Goal: Task Accomplishment & Management: Complete application form

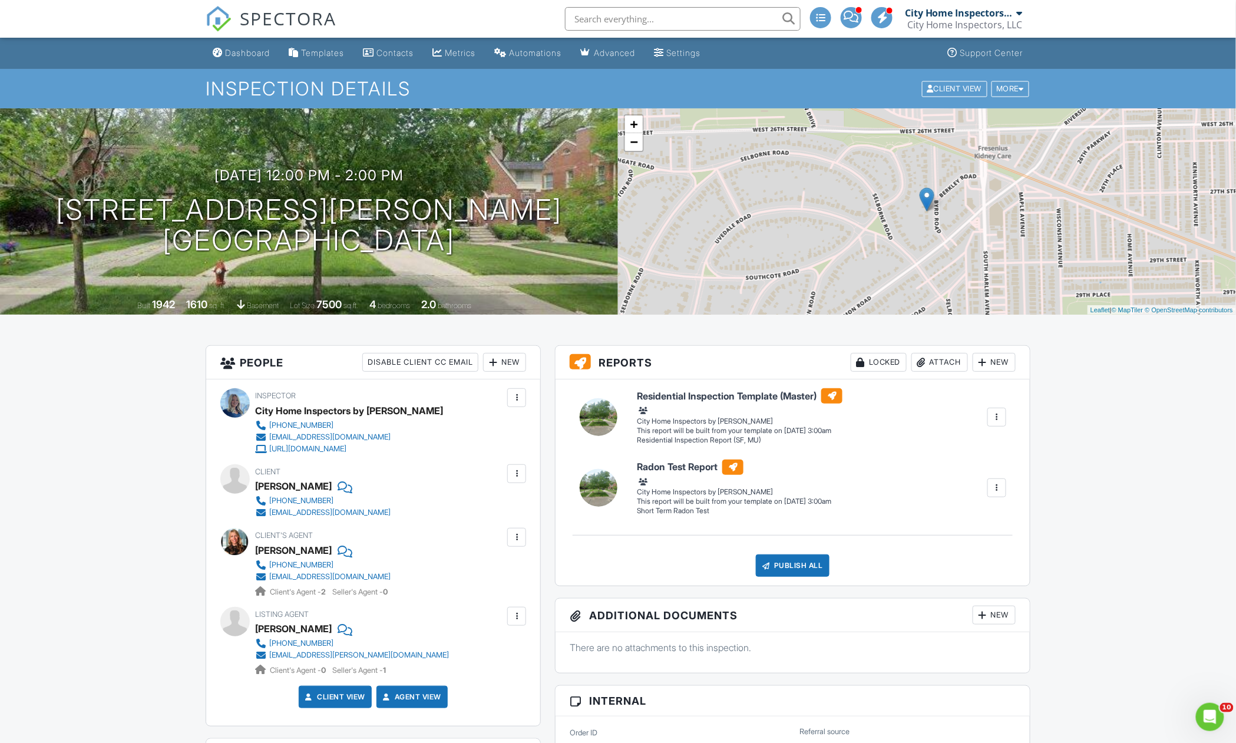
drag, startPoint x: 255, startPoint y: 55, endPoint x: 272, endPoint y: 38, distance: 24.2
click at [255, 55] on div "Dashboard" at bounding box center [247, 53] width 45 height 10
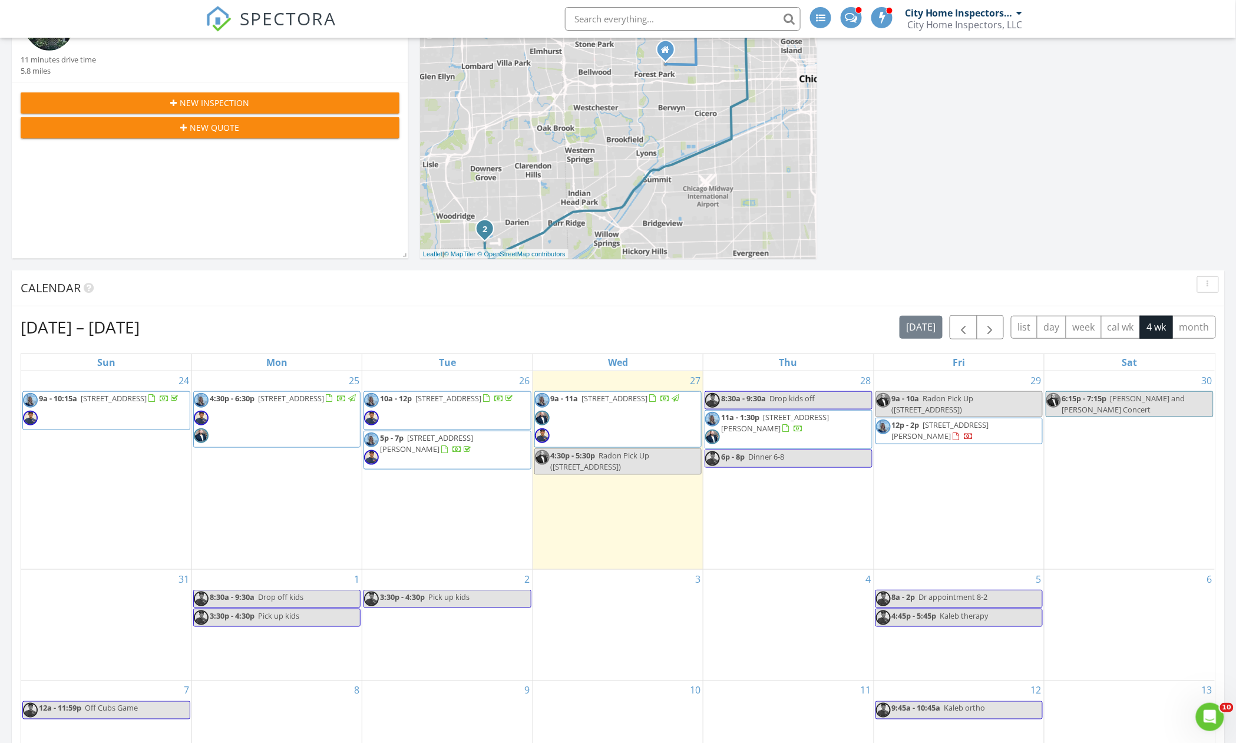
scroll to position [157, 0]
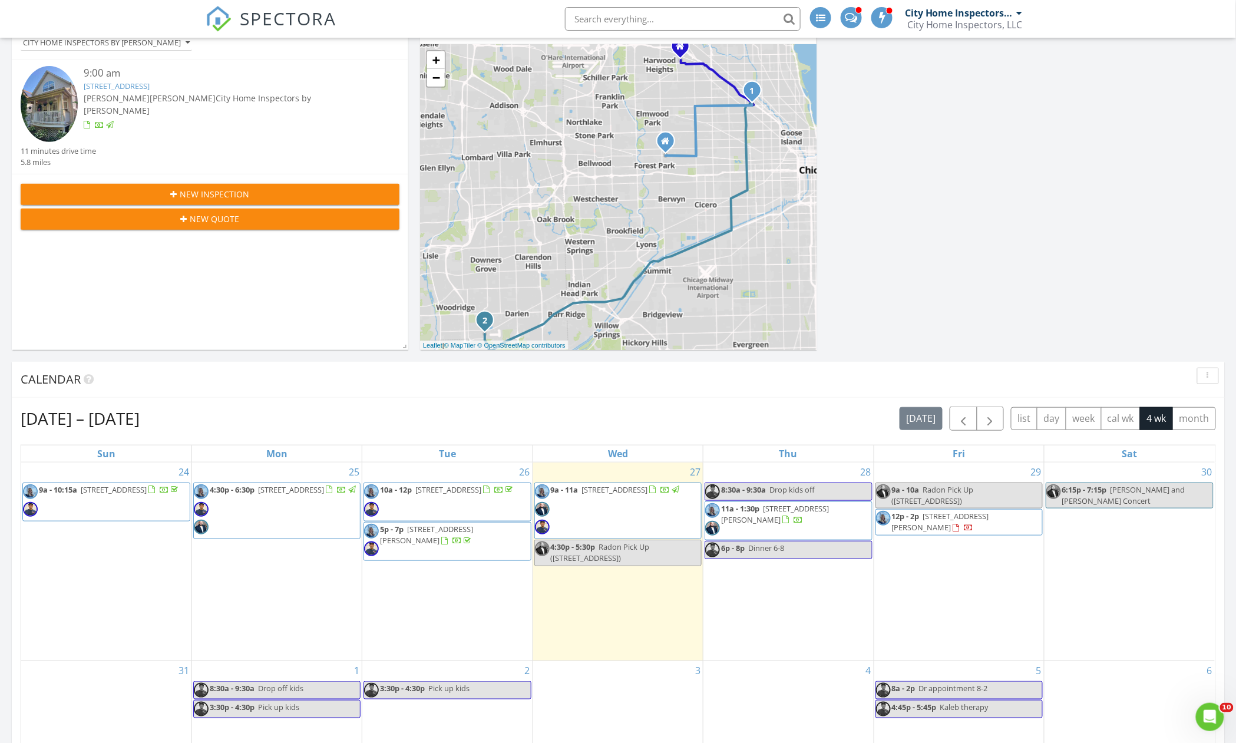
click at [306, 197] on div "New Inspection" at bounding box center [210, 194] width 360 height 12
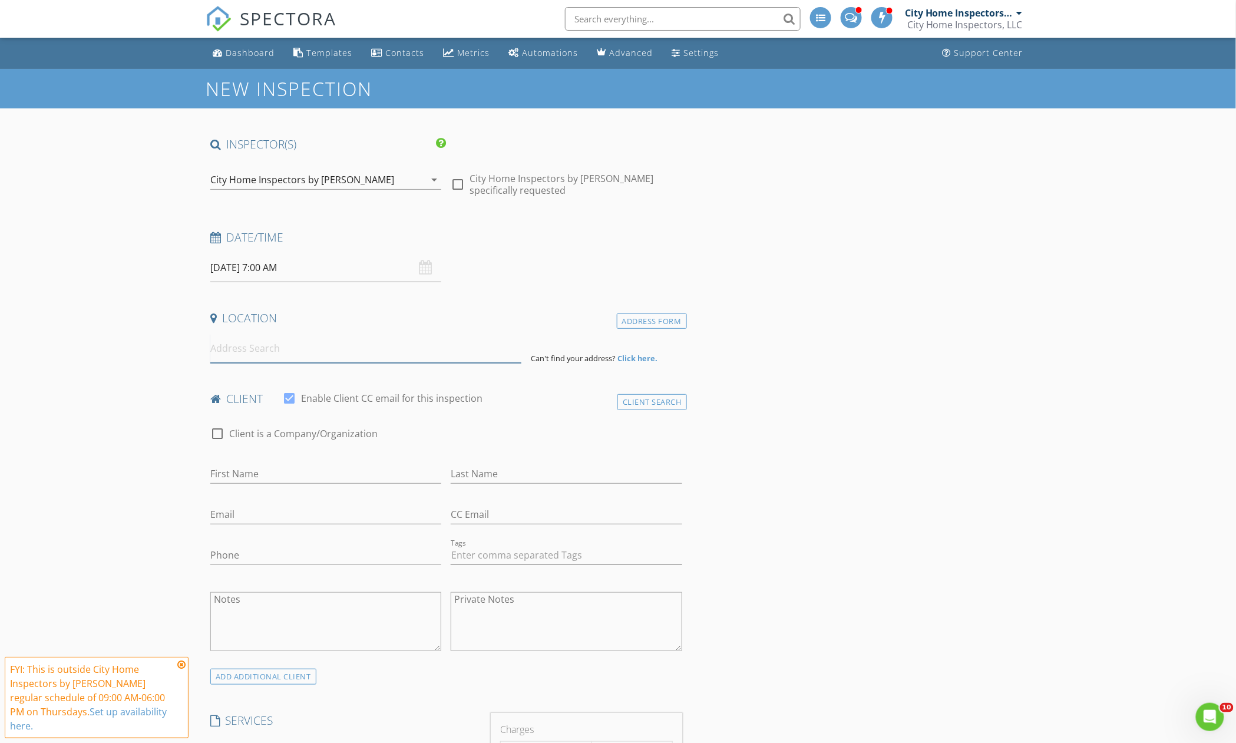
click at [293, 354] on input at bounding box center [365, 348] width 311 height 29
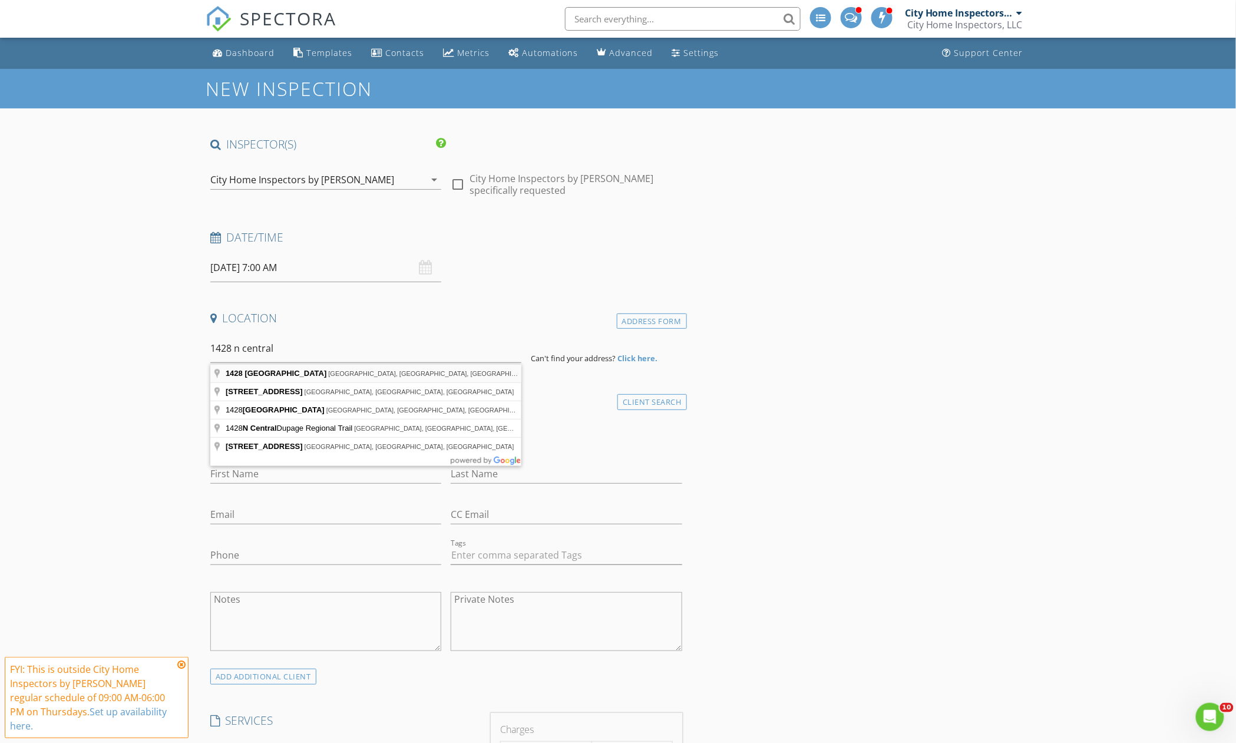
type input "1428 North Central Avenue, Chicago, IL, USA"
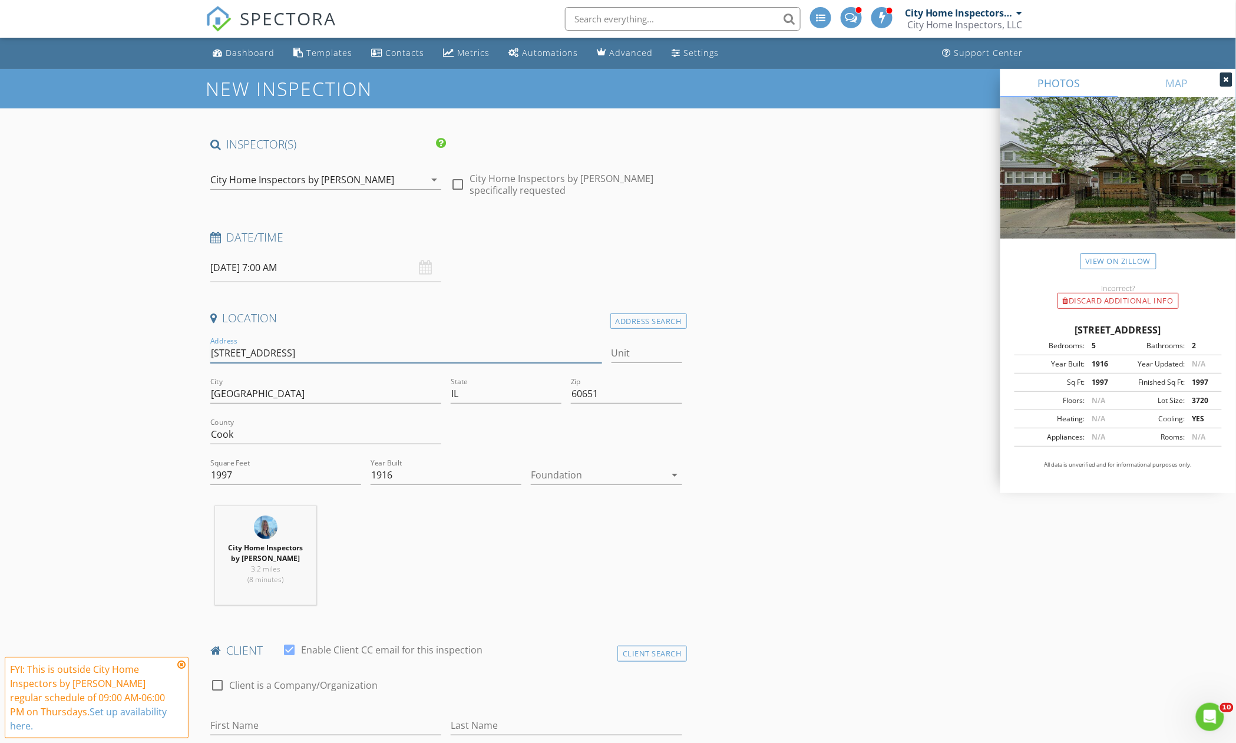
drag, startPoint x: 273, startPoint y: 351, endPoint x: 205, endPoint y: 354, distance: 68.4
click at [281, 355] on input "1428 N Central Ave" at bounding box center [406, 352] width 392 height 19
drag, startPoint x: 274, startPoint y: 350, endPoint x: 245, endPoint y: 354, distance: 29.2
click at [236, 352] on input "1428 N Central Ave" at bounding box center [406, 352] width 392 height 19
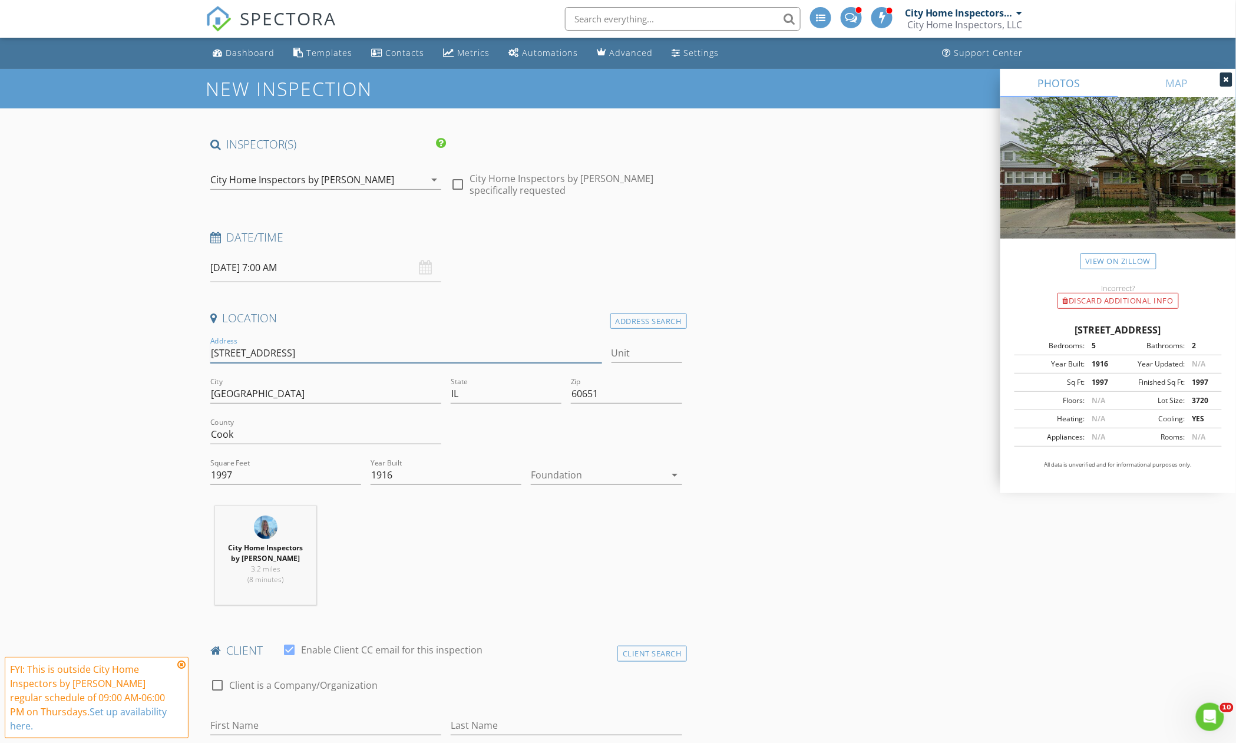
click at [269, 356] on input "1428 N Central Ave" at bounding box center [406, 352] width 392 height 19
click at [278, 352] on input "1428 N Central Ave" at bounding box center [406, 352] width 392 height 19
drag, startPoint x: 274, startPoint y: 352, endPoint x: 177, endPoint y: 353, distance: 97.8
click at [266, 349] on input "1428 N Central Ave" at bounding box center [406, 352] width 392 height 19
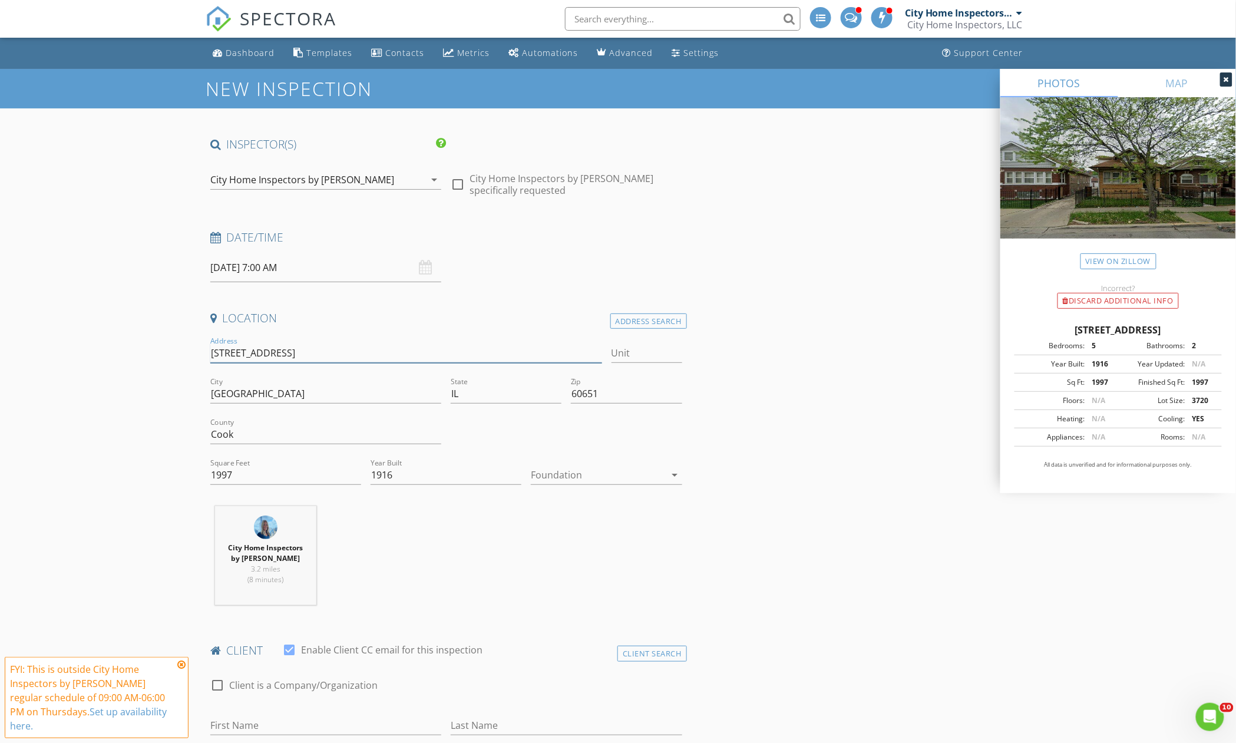
drag, startPoint x: 277, startPoint y: 355, endPoint x: 178, endPoint y: 359, distance: 99.1
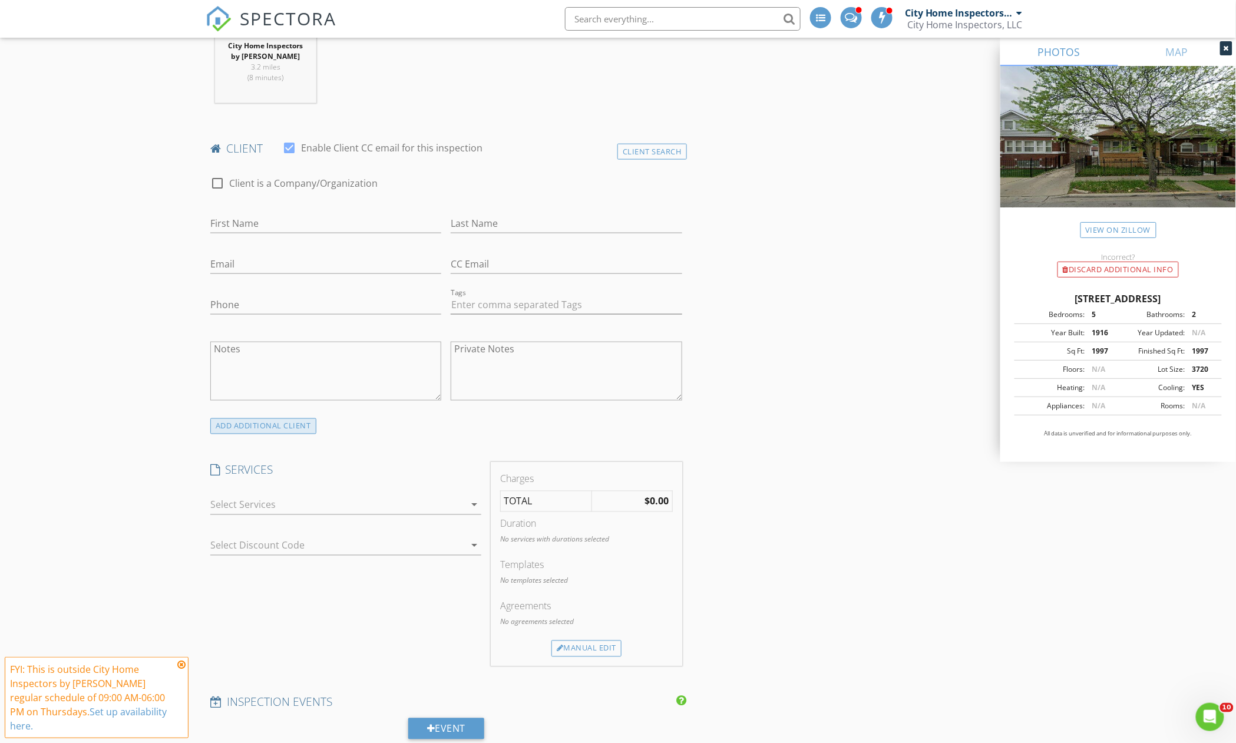
scroll to position [549, 0]
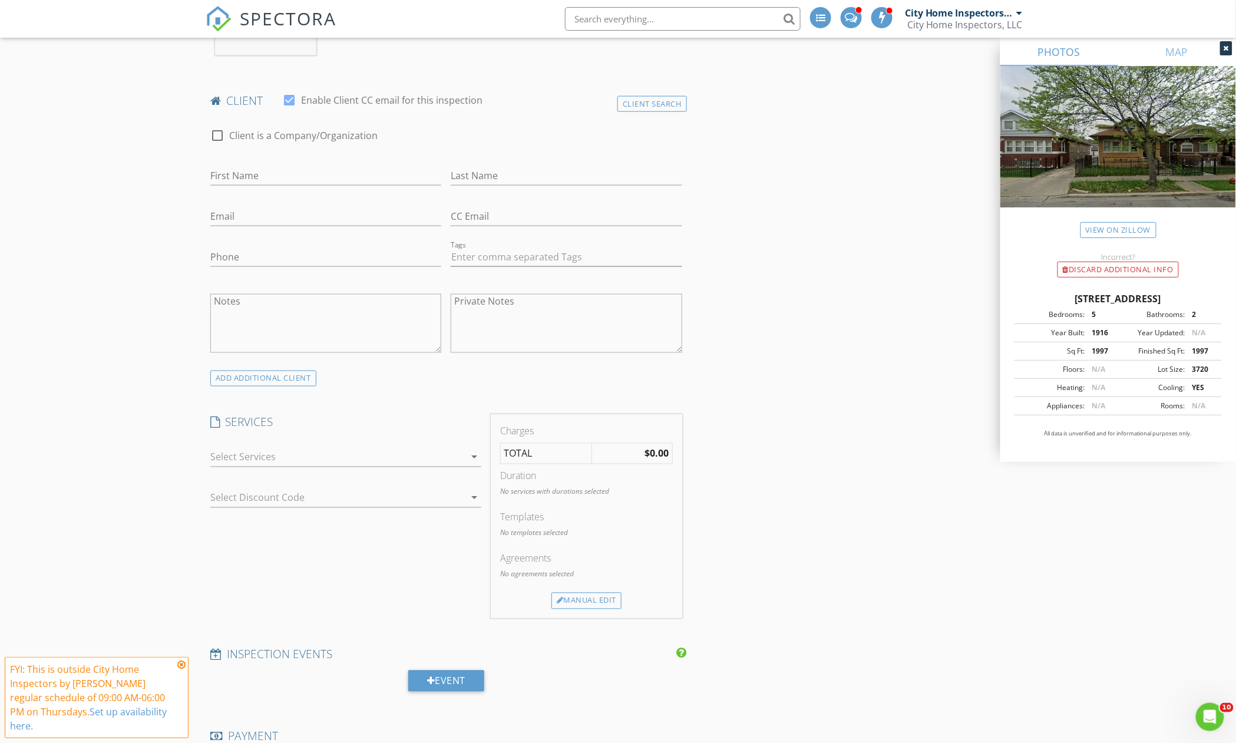
click at [253, 466] on div at bounding box center [337, 457] width 254 height 19
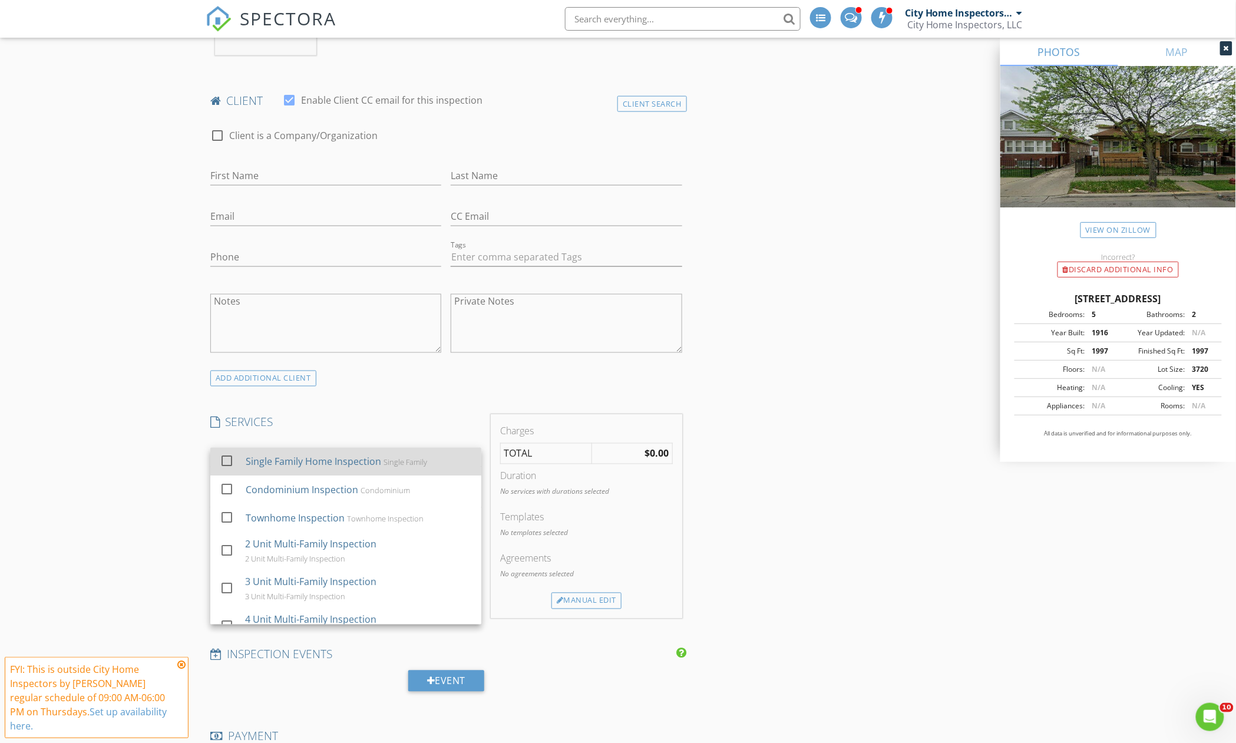
click at [290, 472] on div "Single Family Home Inspection Single Family" at bounding box center [359, 462] width 226 height 24
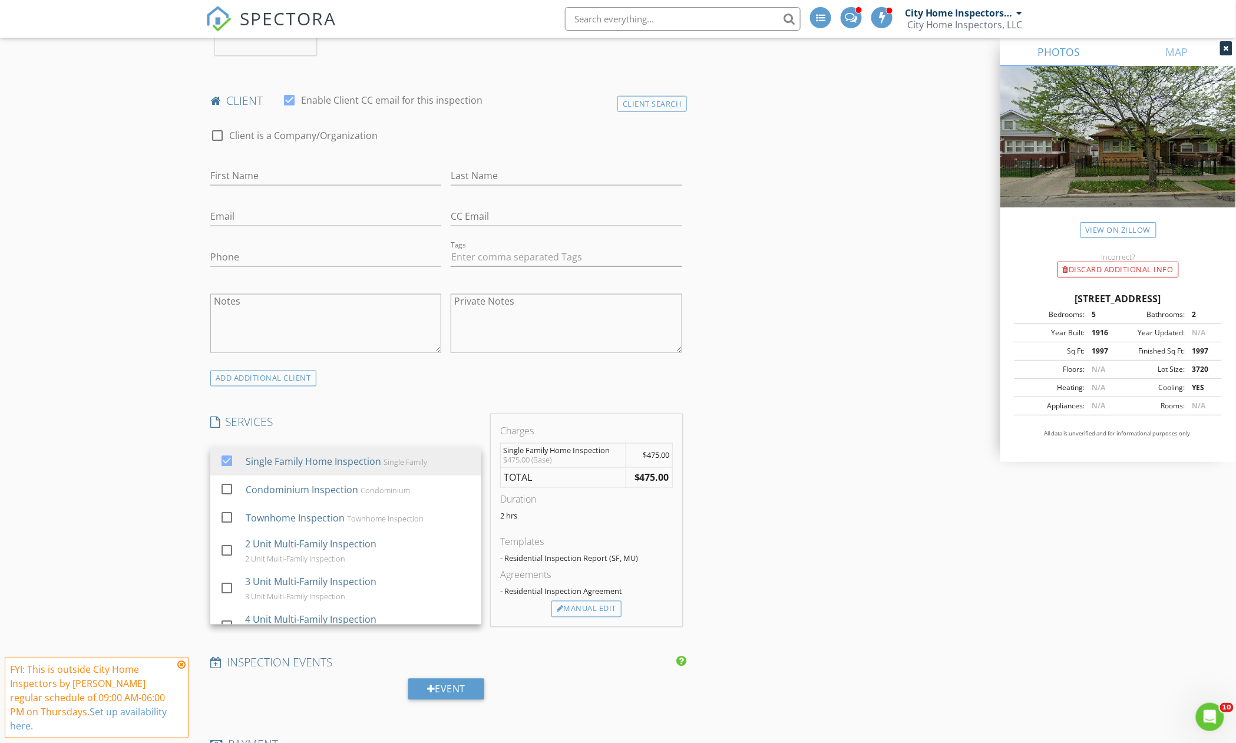
click at [853, 426] on div "INSPECTOR(S) check_box City Home Inspectors by Baxtie Rodriguez PRIMARY check_b…" at bounding box center [618, 688] width 825 height 2202
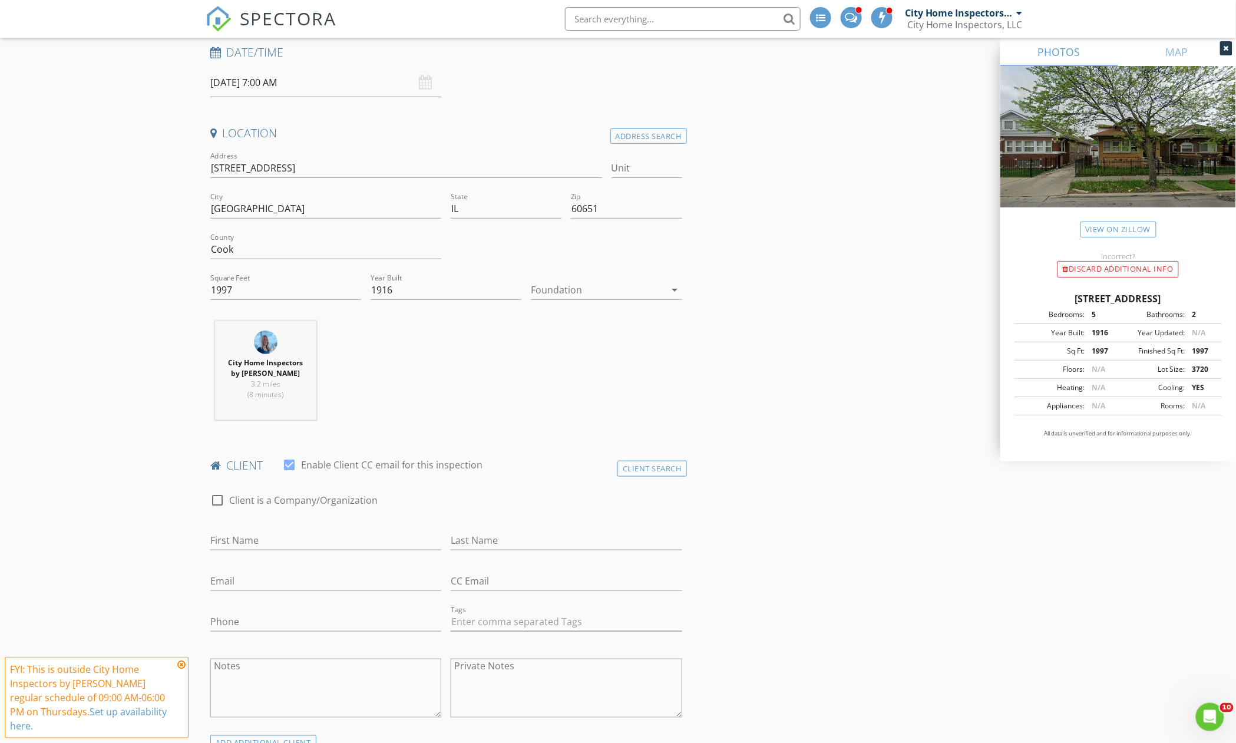
scroll to position [157, 0]
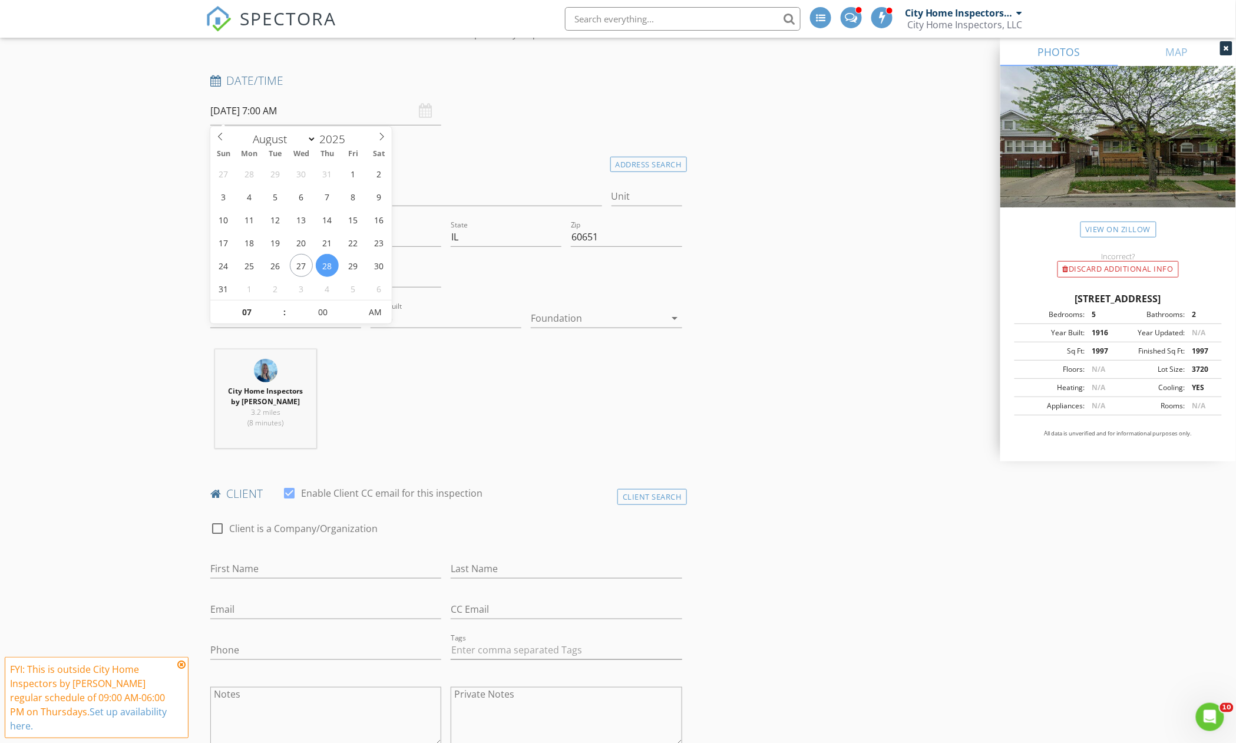
click at [307, 118] on input "08/28/2025 7:00 AM" at bounding box center [325, 111] width 231 height 29
type input "08/31/2025 7:00 AM"
type input "12"
type input "08/31/2025 12:00 PM"
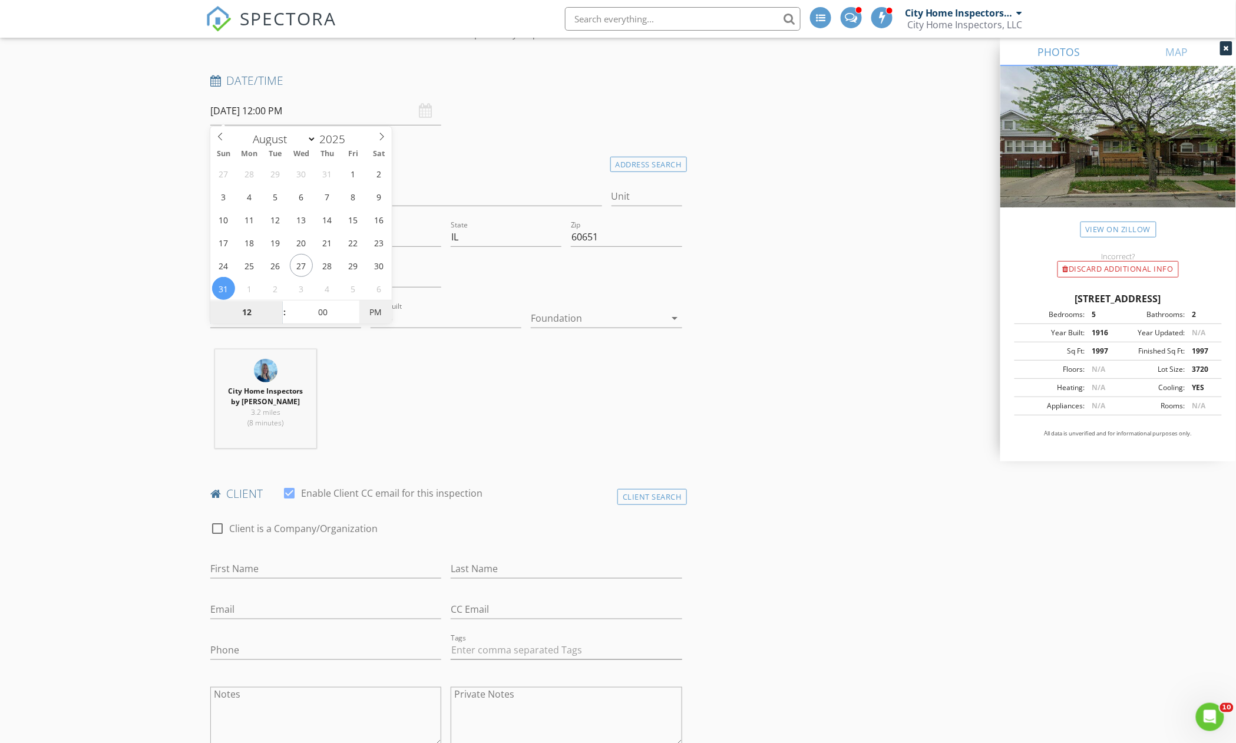
click at [369, 310] on span "PM" at bounding box center [375, 312] width 32 height 24
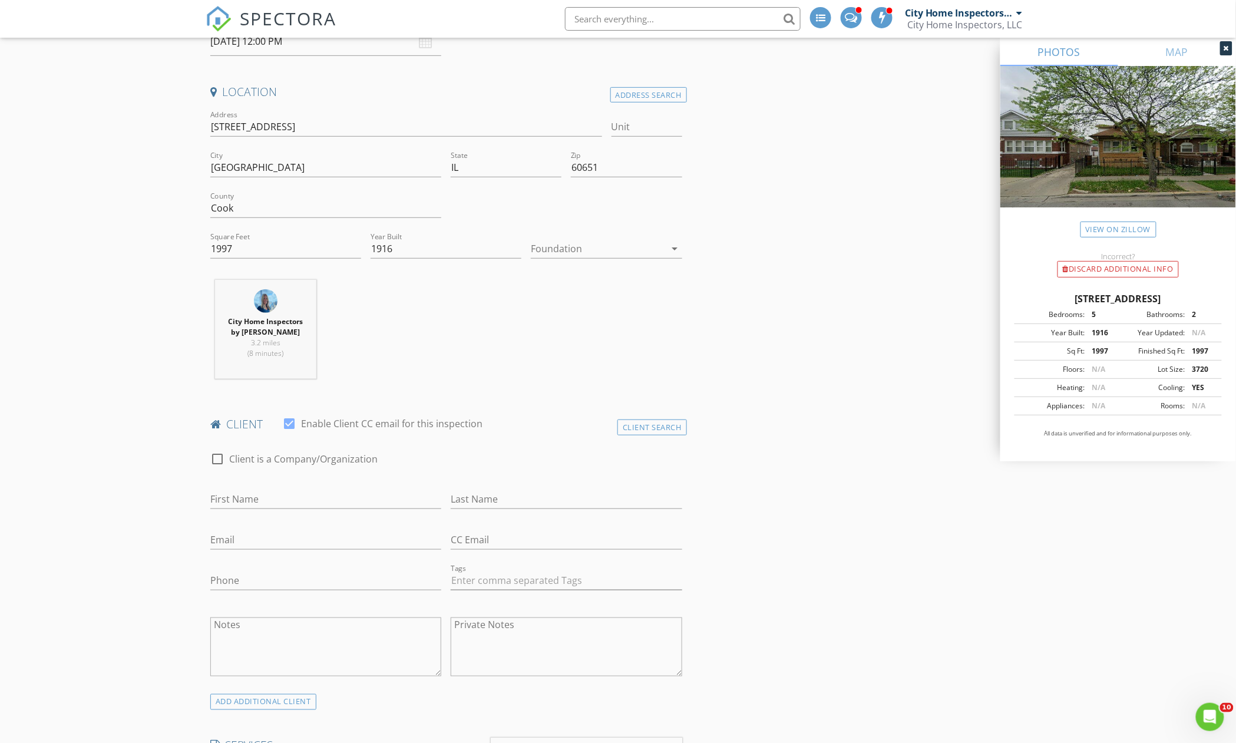
scroll to position [236, 0]
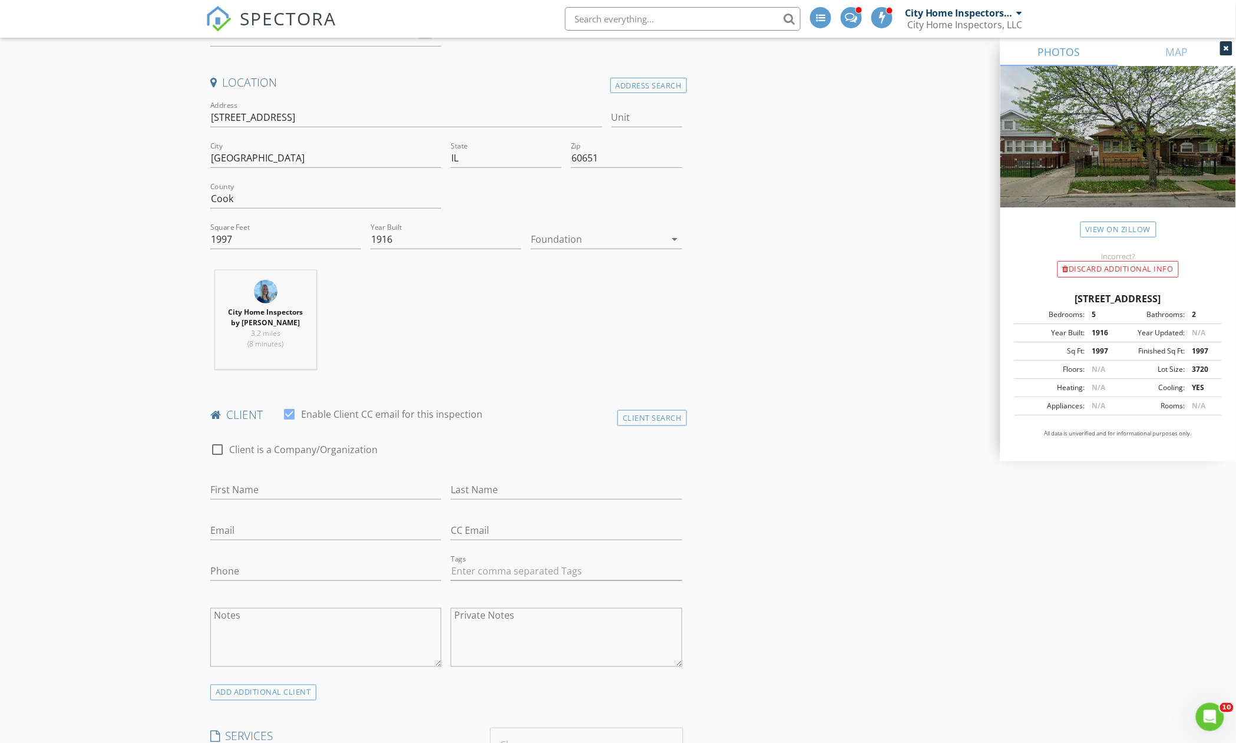
click at [672, 409] on h4 "client" at bounding box center [446, 414] width 472 height 15
click at [663, 415] on div "Client Search" at bounding box center [651, 418] width 69 height 16
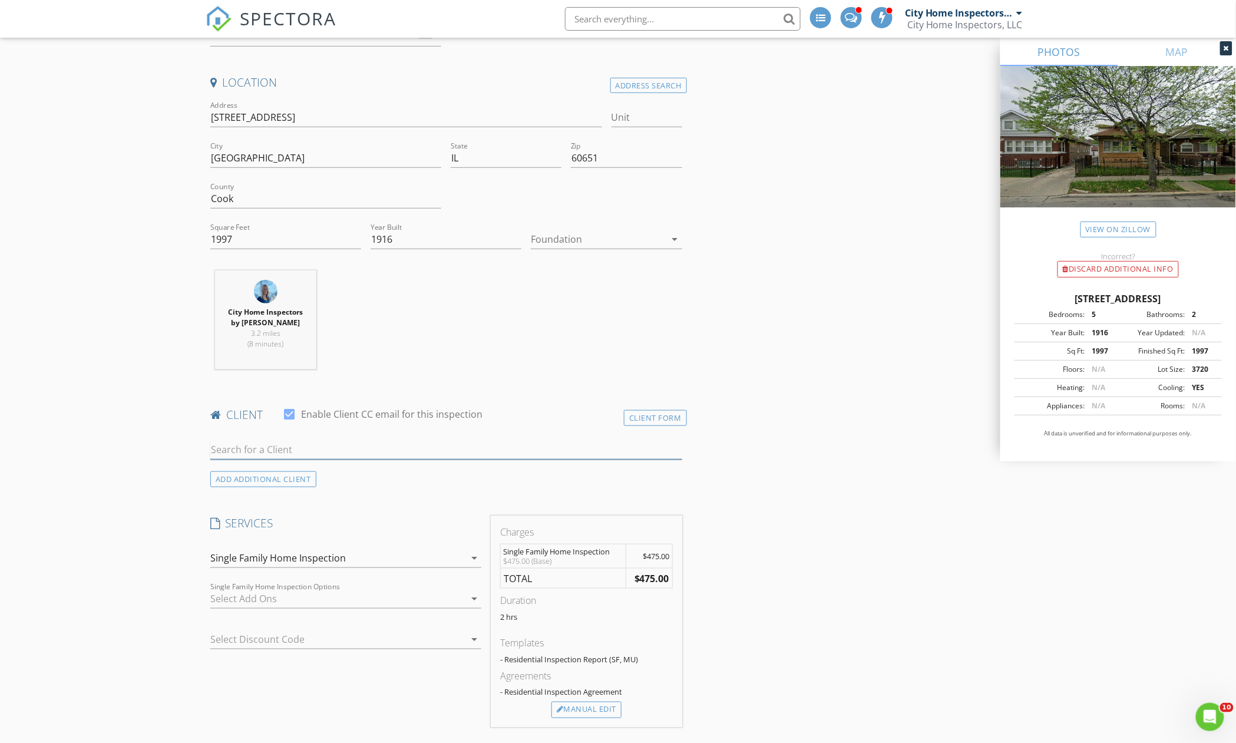
click at [335, 458] on input "text" at bounding box center [446, 449] width 472 height 19
type input "Ismael r"
click at [289, 521] on div "[EMAIL_ADDRESS][DOMAIN_NAME]" at bounding box center [303, 515] width 119 height 9
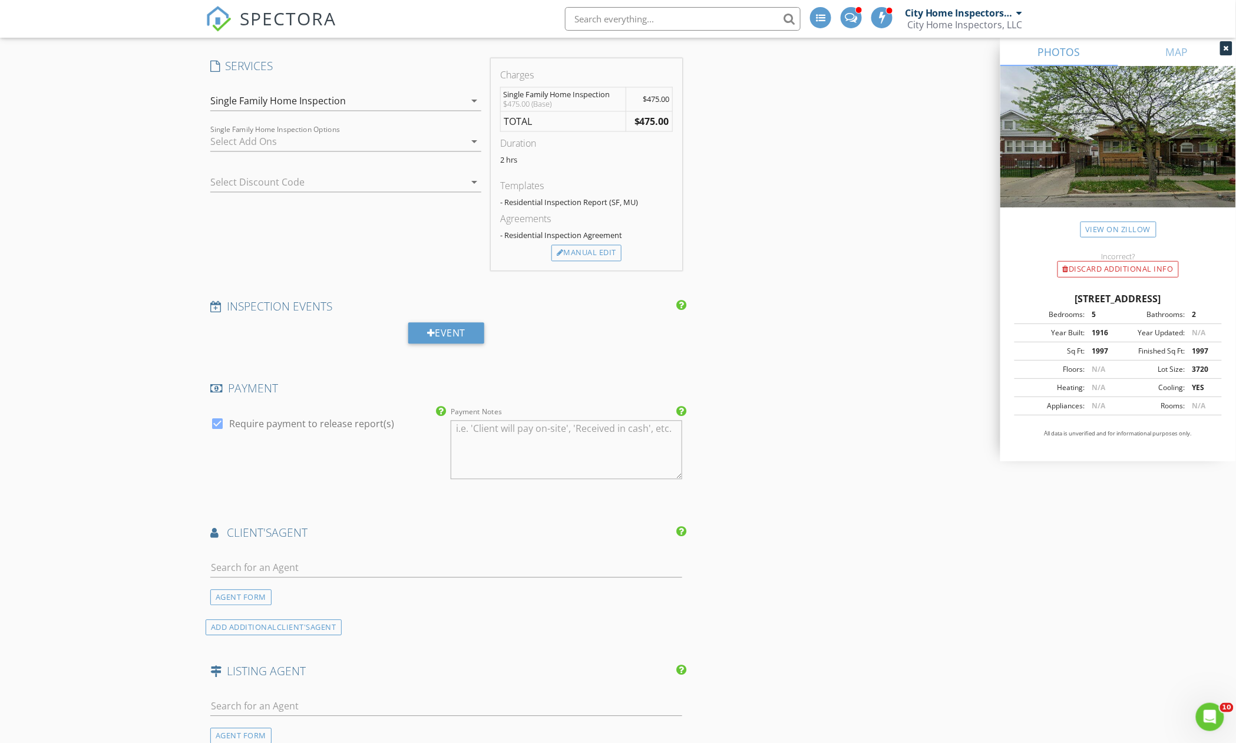
scroll to position [942, 0]
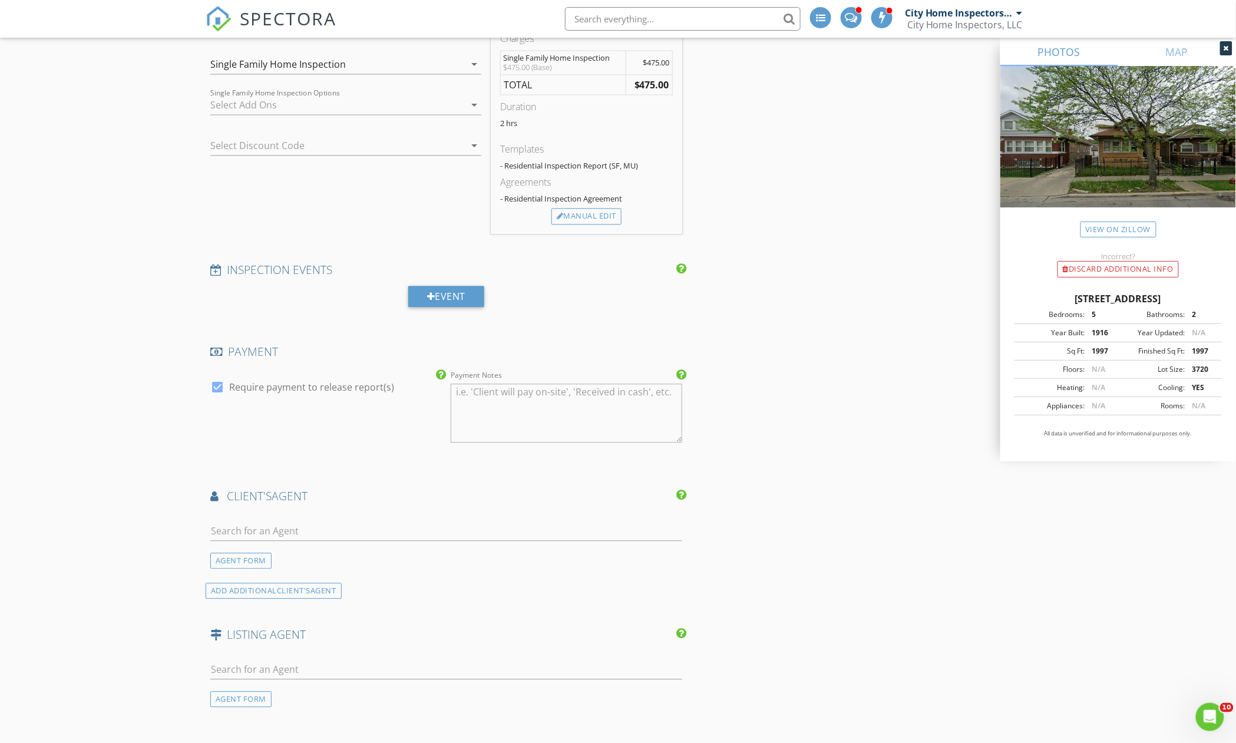
click at [265, 145] on div at bounding box center [329, 145] width 238 height 19
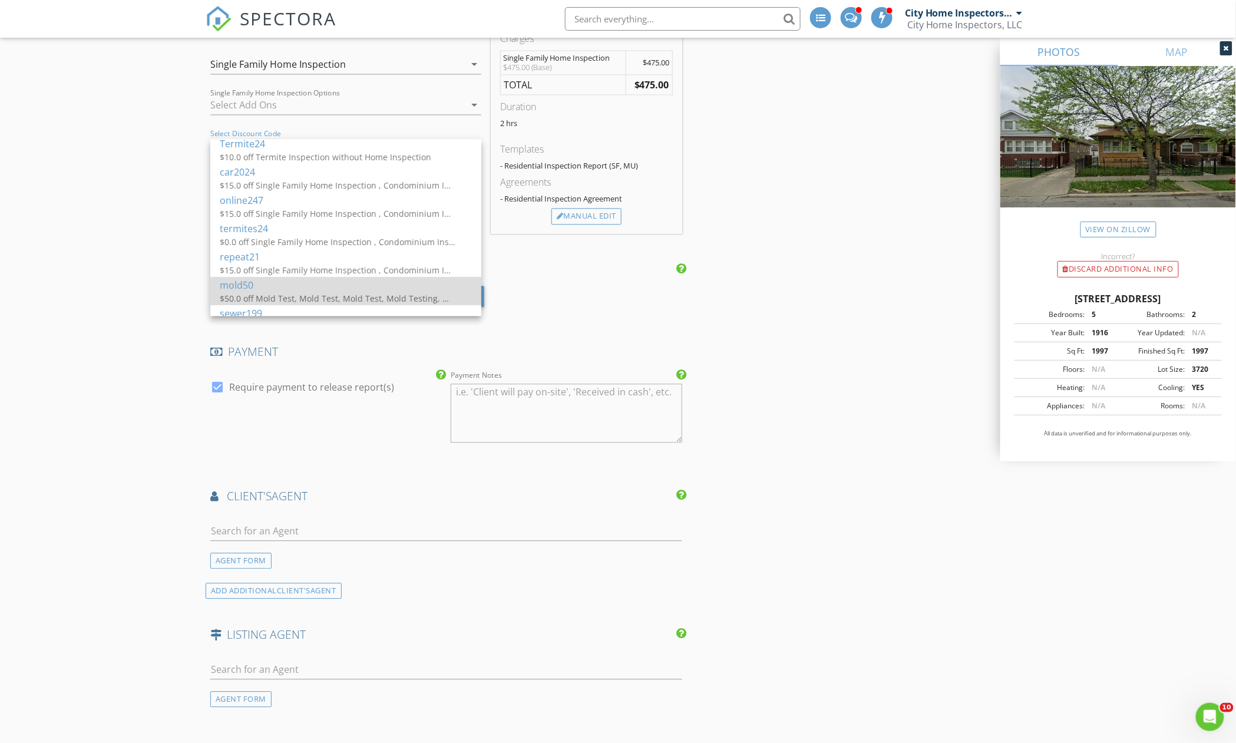
scroll to position [0, 0]
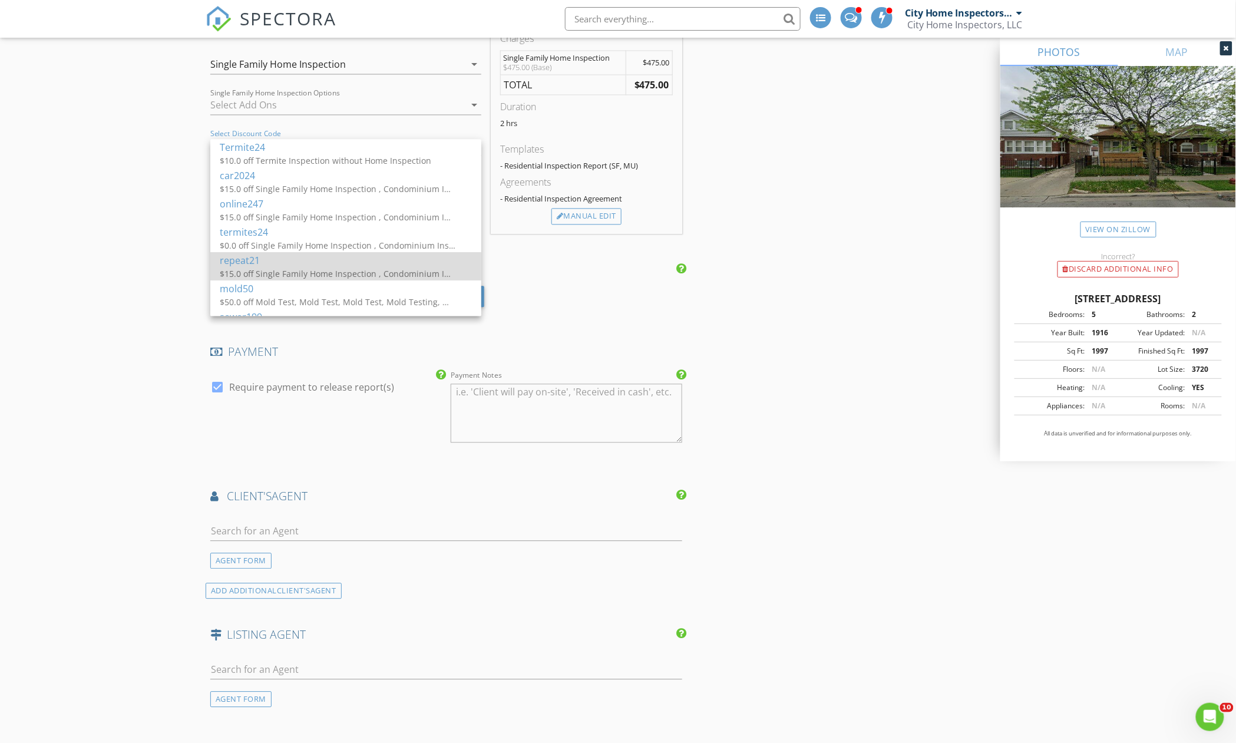
click at [271, 257] on div "repeat21" at bounding box center [346, 260] width 252 height 14
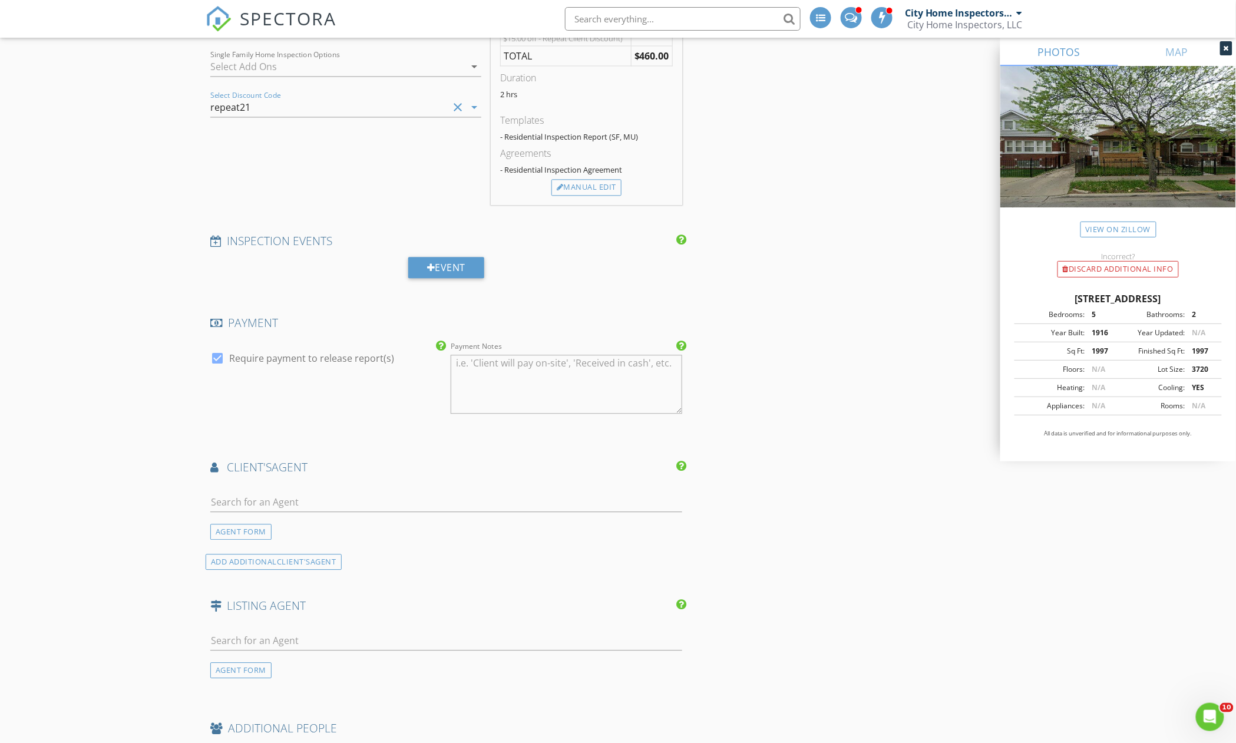
scroll to position [1021, 0]
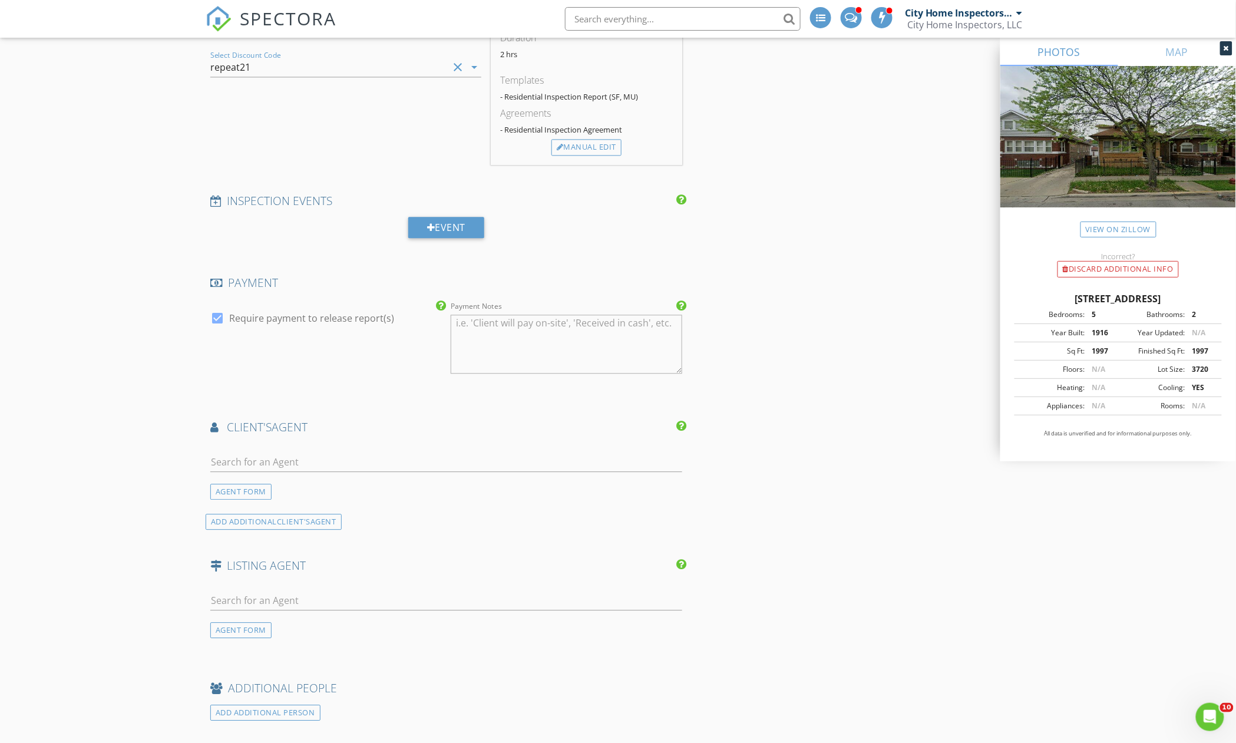
click at [297, 451] on div at bounding box center [446, 464] width 472 height 38
click at [297, 468] on input "text" at bounding box center [446, 461] width 472 height 19
type input "[PERSON_NAME]"
click at [368, 494] on li "Wendy Saltos Luna Realty Group" at bounding box center [446, 488] width 471 height 33
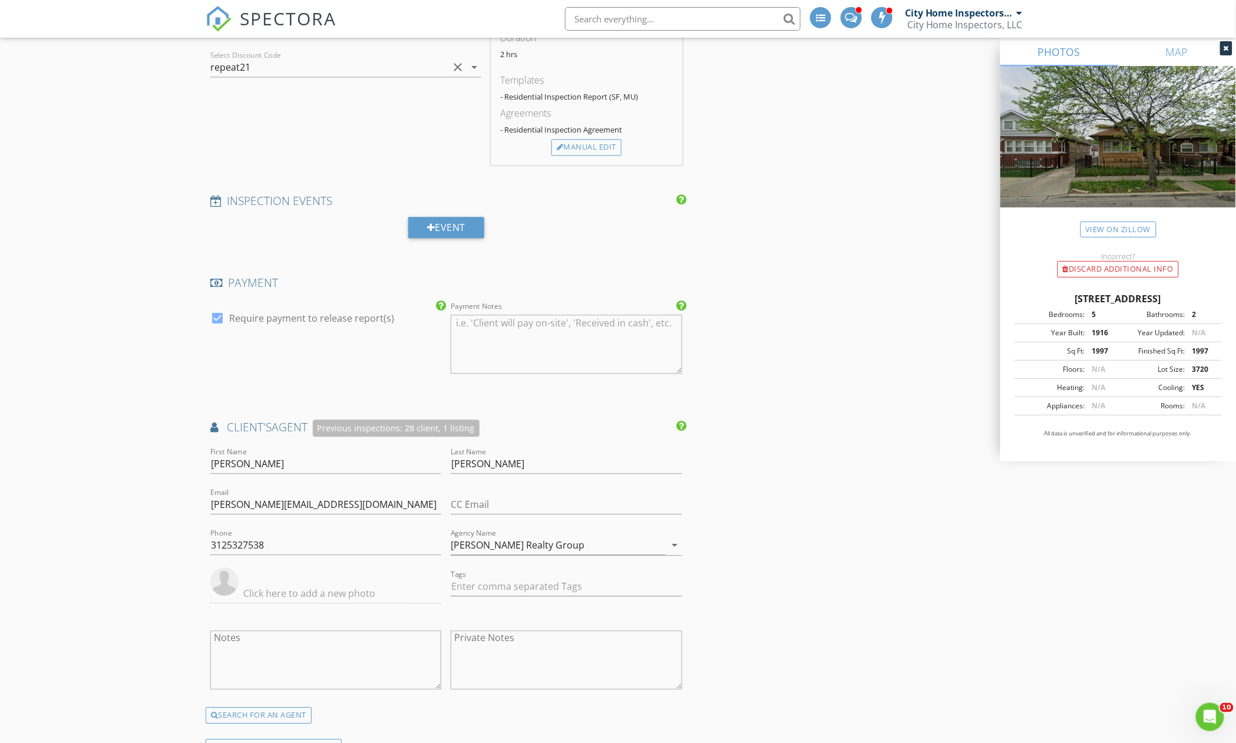
click at [790, 505] on div "INSPECTOR(S) check_box City Home Inspectors by Baxtie Rodriguez PRIMARY check_b…" at bounding box center [618, 334] width 825 height 2436
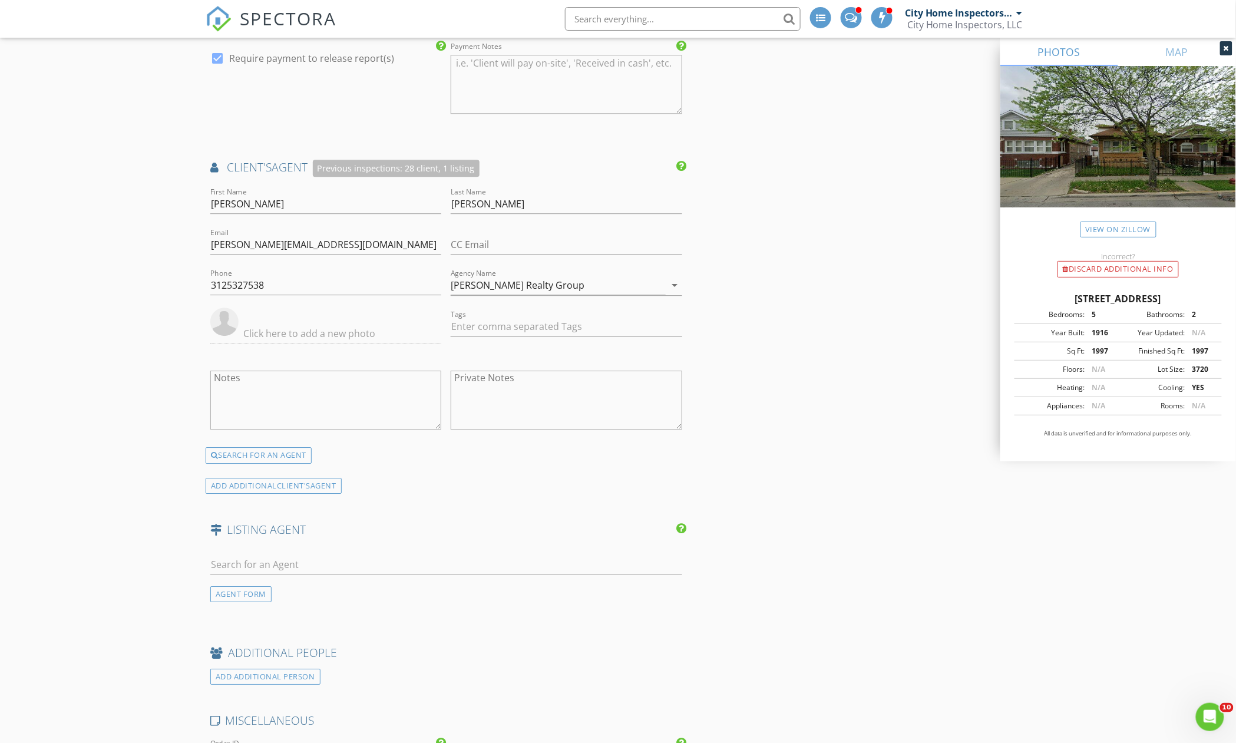
scroll to position [1570, 0]
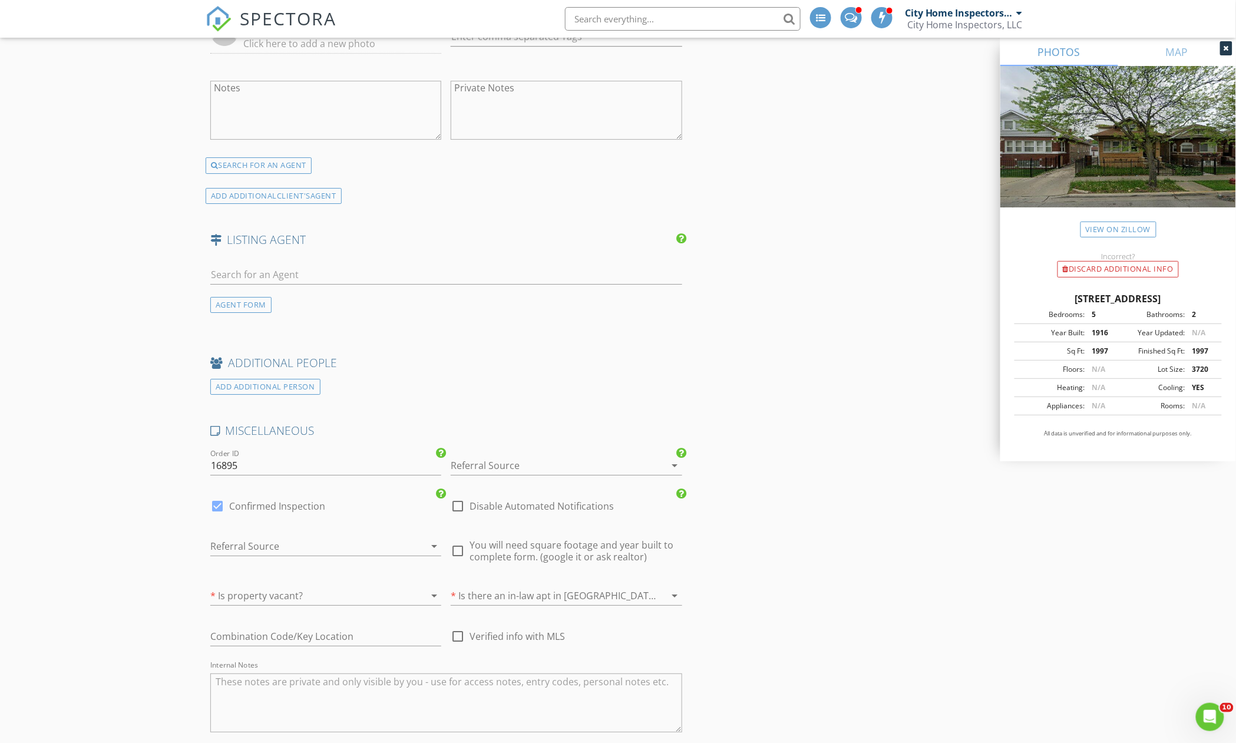
click at [587, 474] on div at bounding box center [550, 465] width 198 height 19
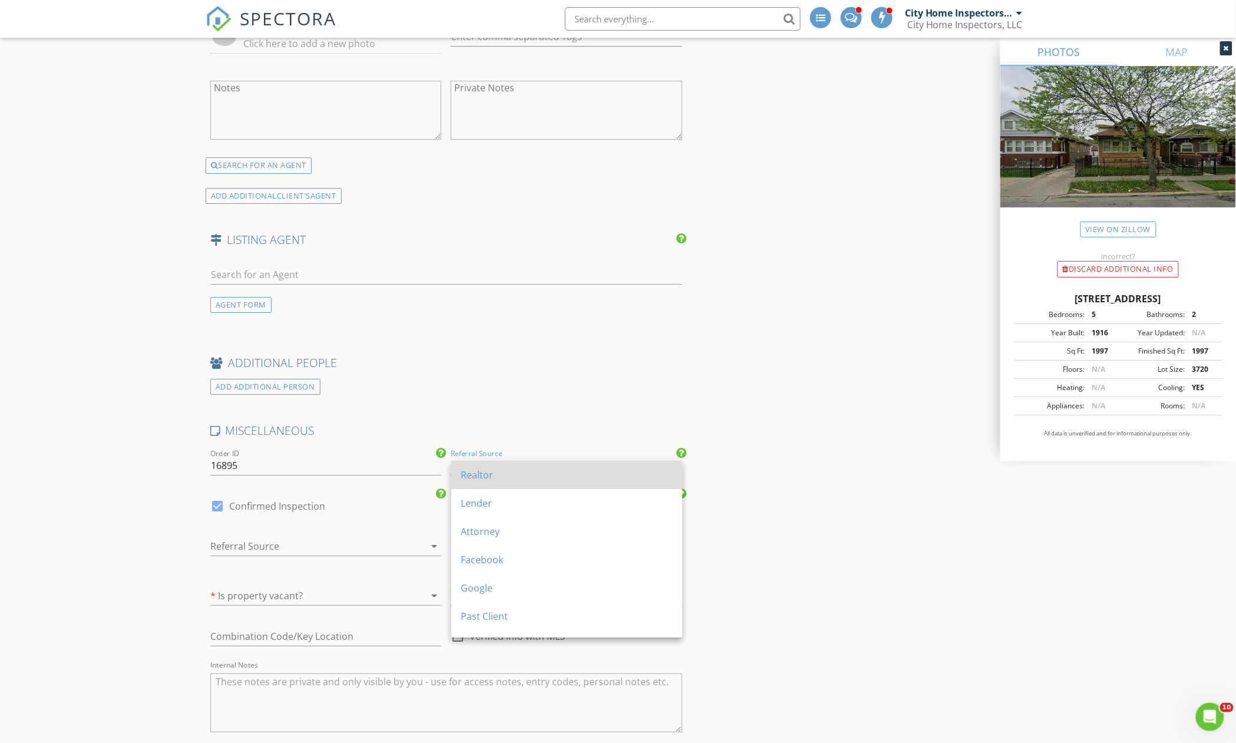
click at [576, 477] on div "Realtor" at bounding box center [567, 475] width 212 height 14
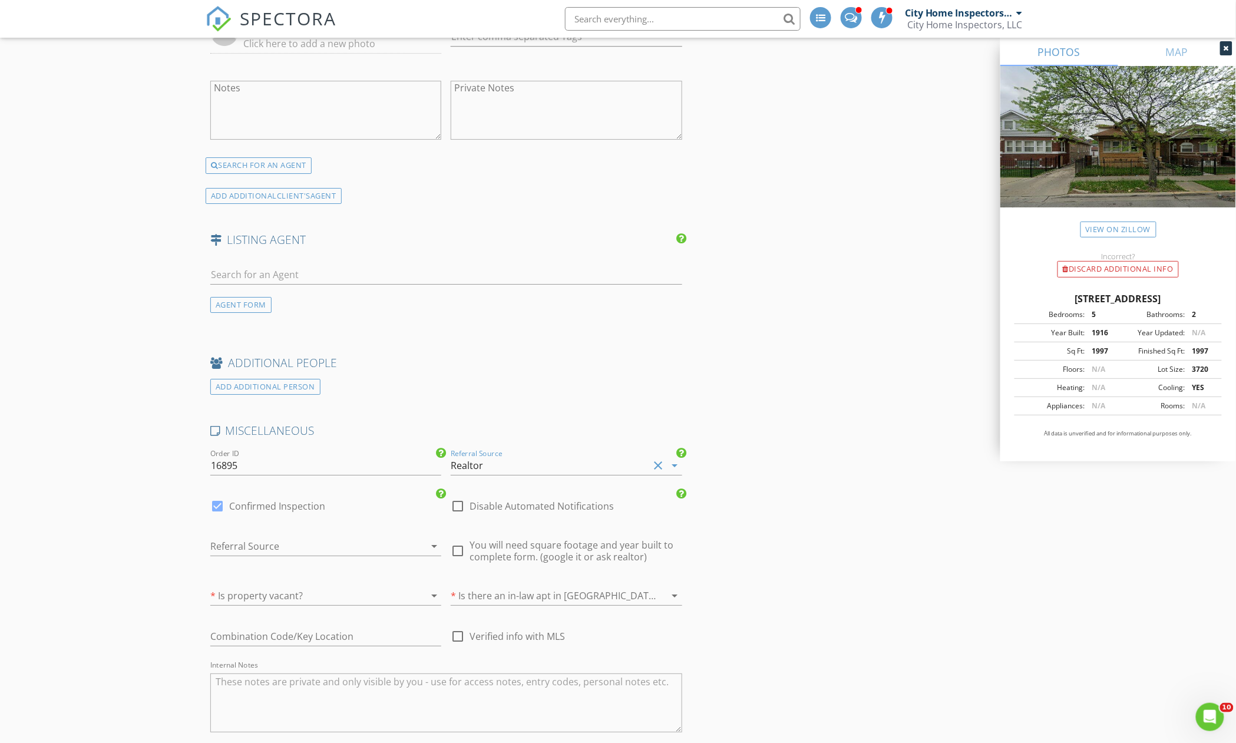
click at [386, 554] on div at bounding box center [309, 546] width 198 height 19
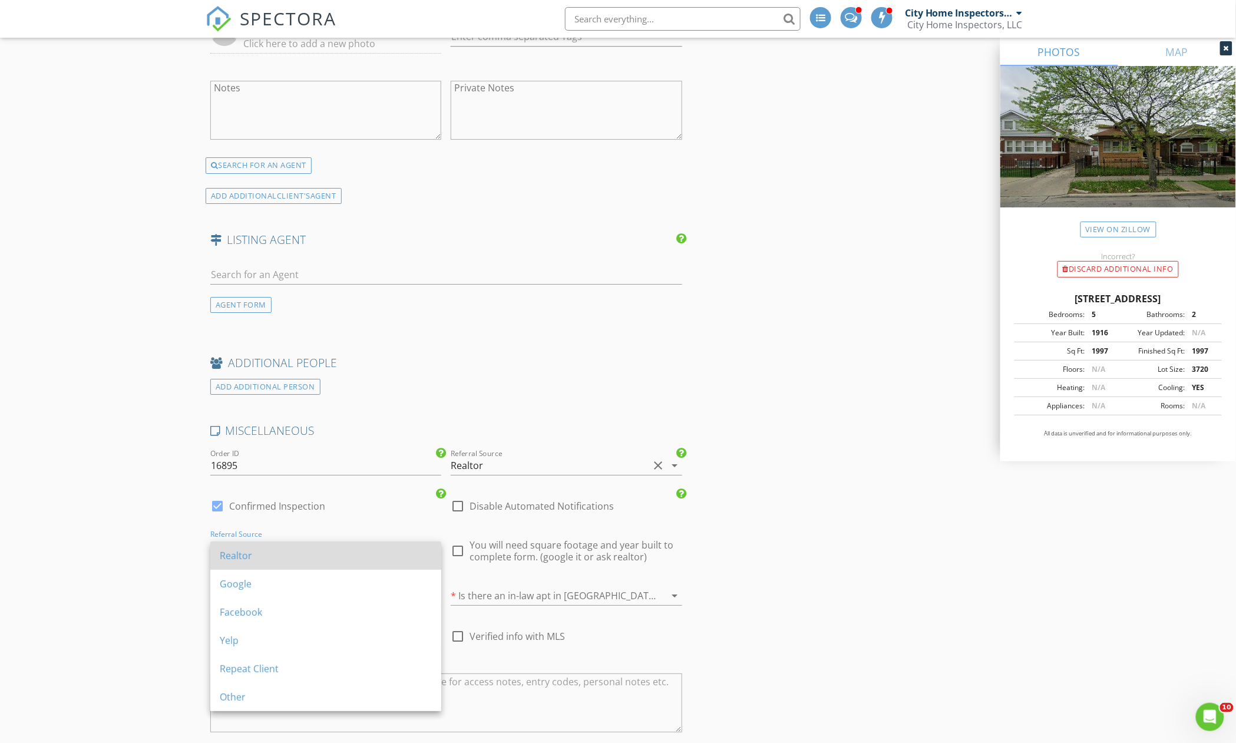
click at [371, 555] on div "Realtor" at bounding box center [326, 555] width 212 height 14
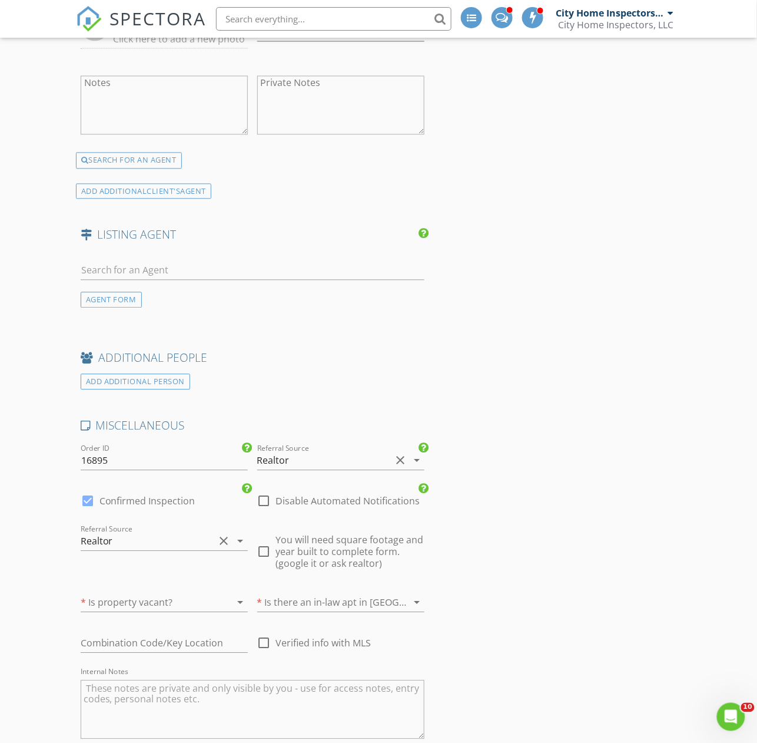
scroll to position [1651, 0]
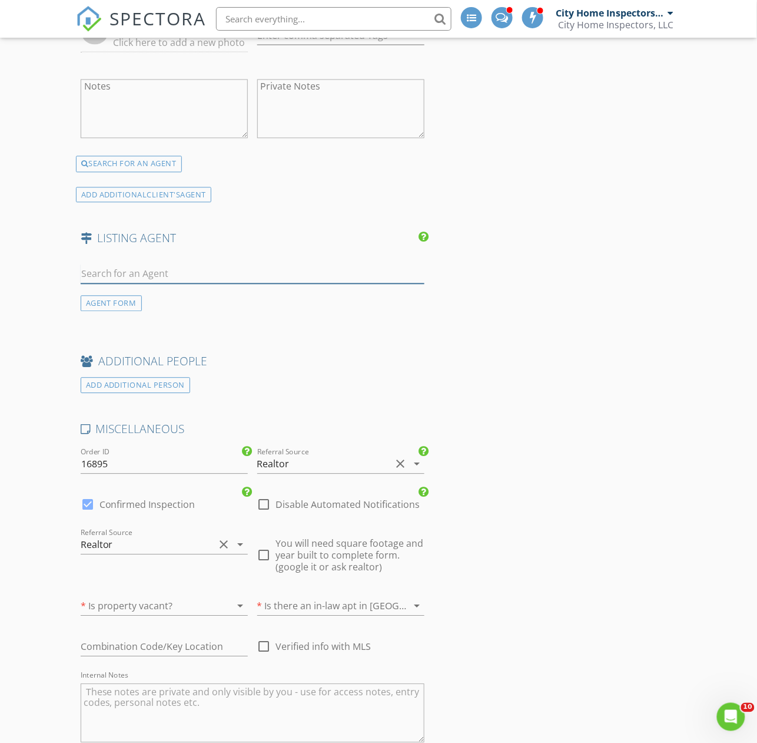
click at [173, 284] on input "text" at bounding box center [253, 273] width 344 height 19
type input "Rob Wil"
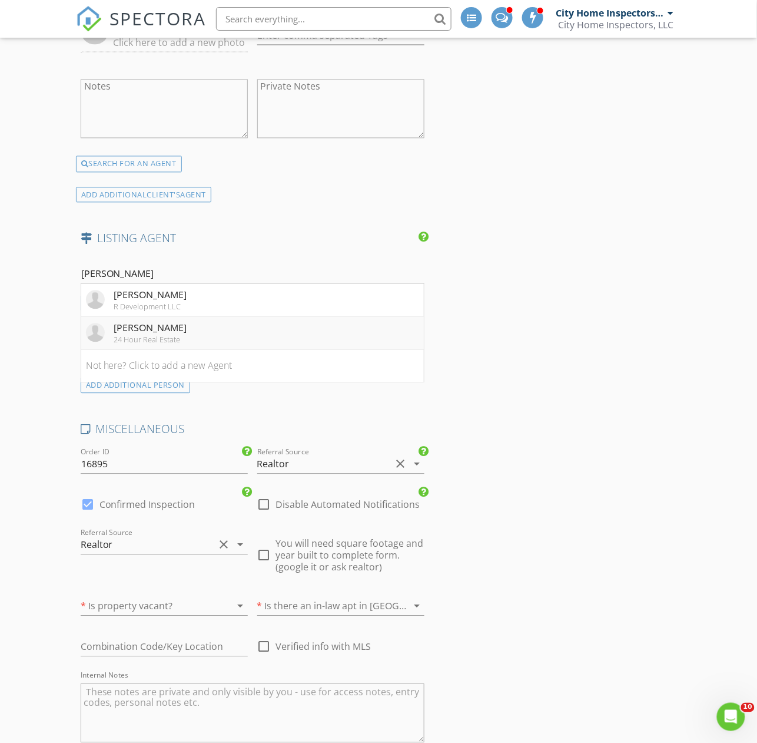
click at [208, 346] on li "Rob Wilczynski 24 Hour Real Estate" at bounding box center [252, 333] width 343 height 33
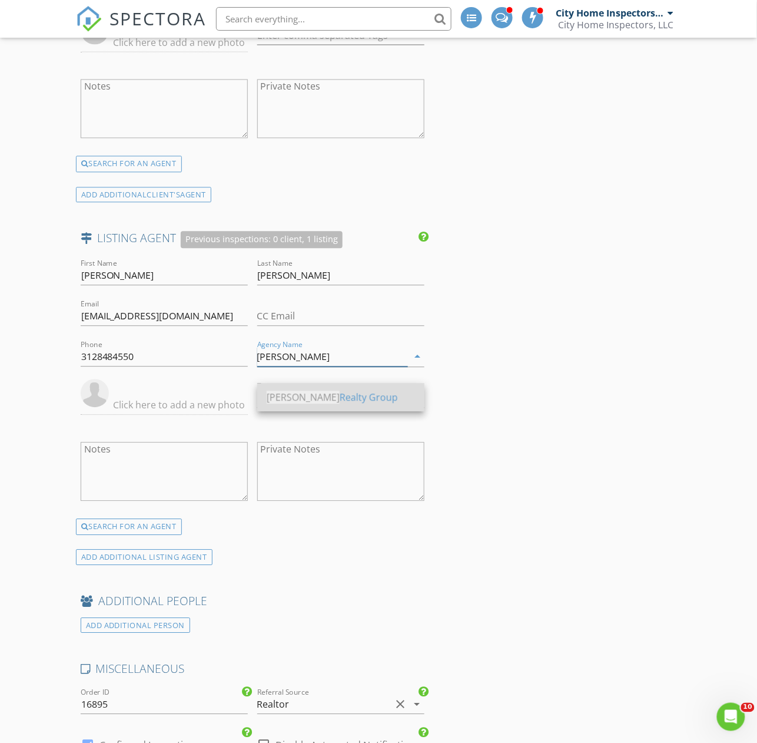
click at [327, 391] on div "Luna Realty Group" at bounding box center [341, 397] width 148 height 14
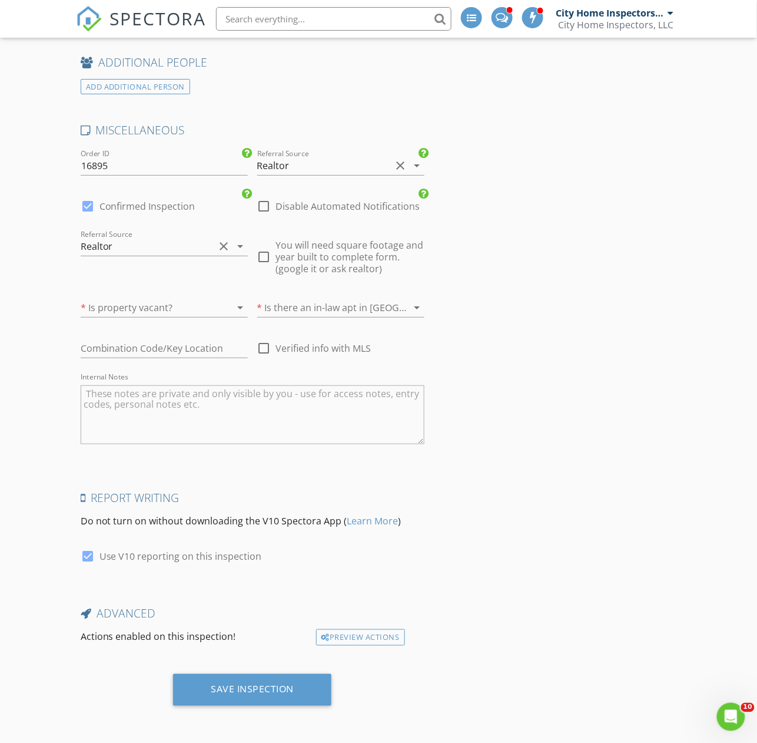
scroll to position [2206, 0]
type input "[PERSON_NAME] Realty Group"
click at [270, 690] on div "Save Inspection" at bounding box center [252, 689] width 83 height 12
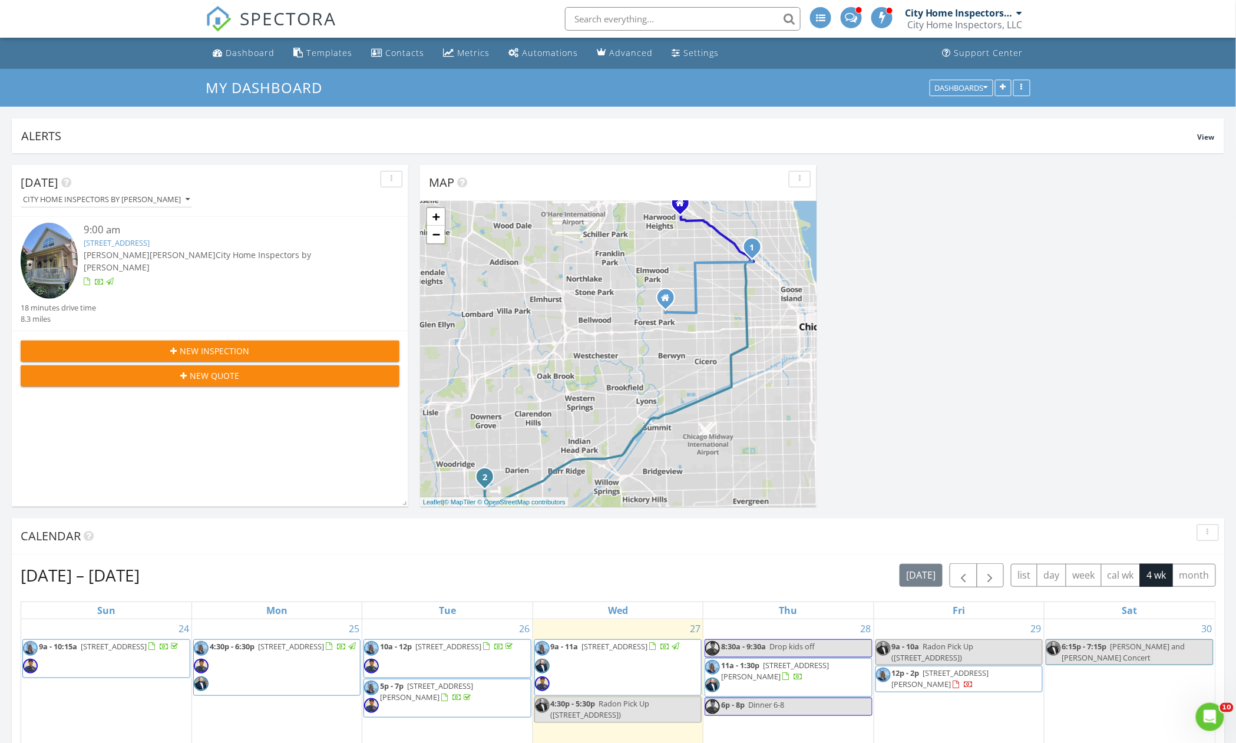
click at [615, 19] on input "text" at bounding box center [683, 19] width 236 height 24
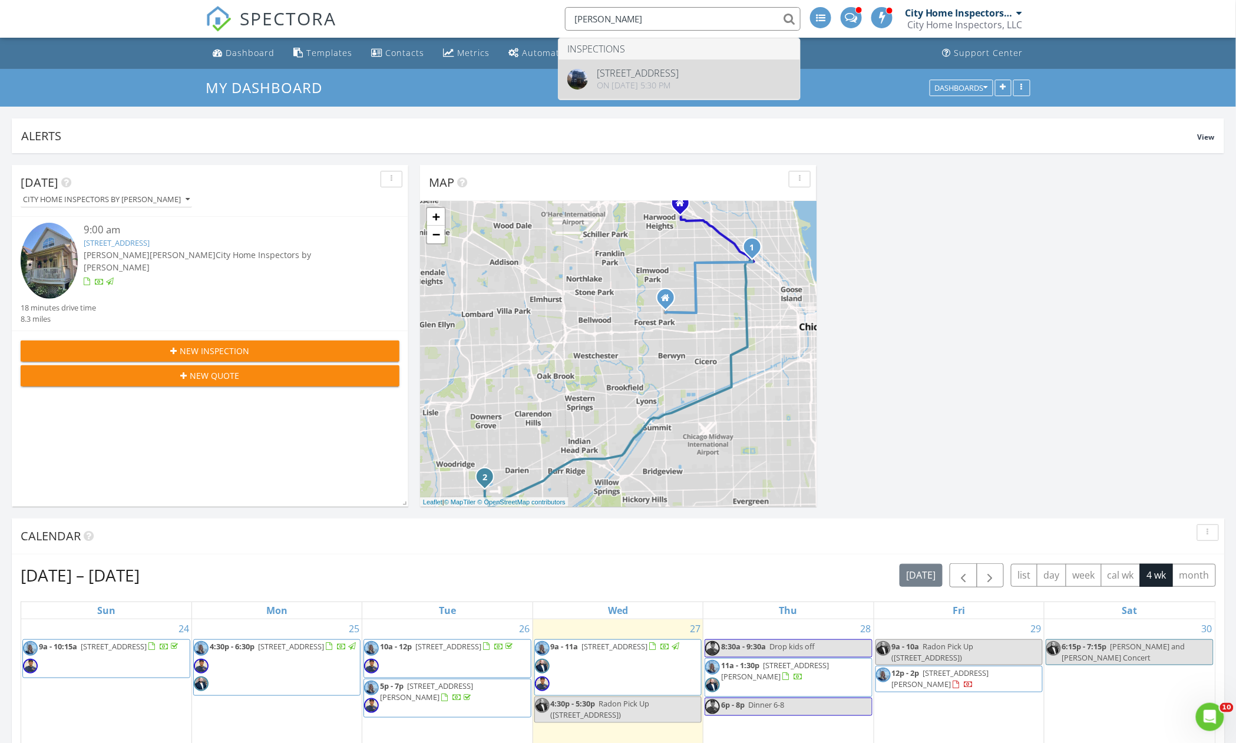
type input "ismael ramirez"
drag, startPoint x: 686, startPoint y: 90, endPoint x: 630, endPoint y: 83, distance: 55.7
